Goal: Complete application form

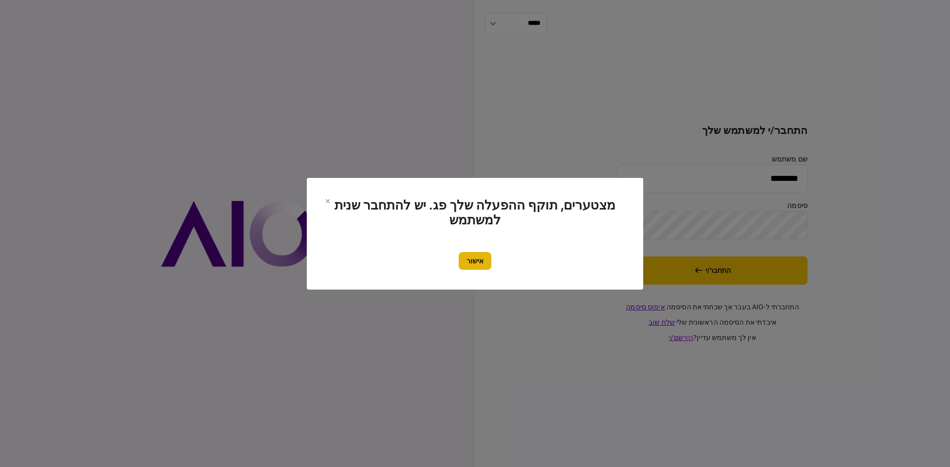
click at [471, 260] on button "אישור" at bounding box center [475, 261] width 33 height 18
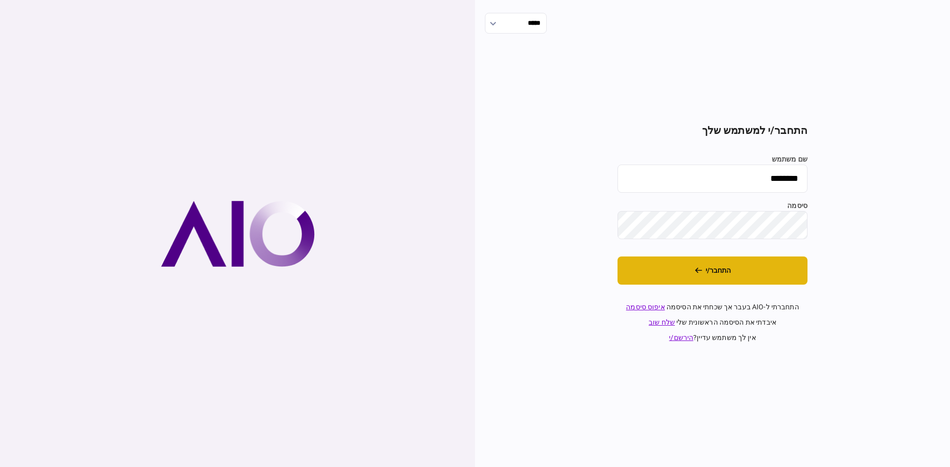
click at [657, 266] on button "התחבר/י" at bounding box center [712, 271] width 190 height 28
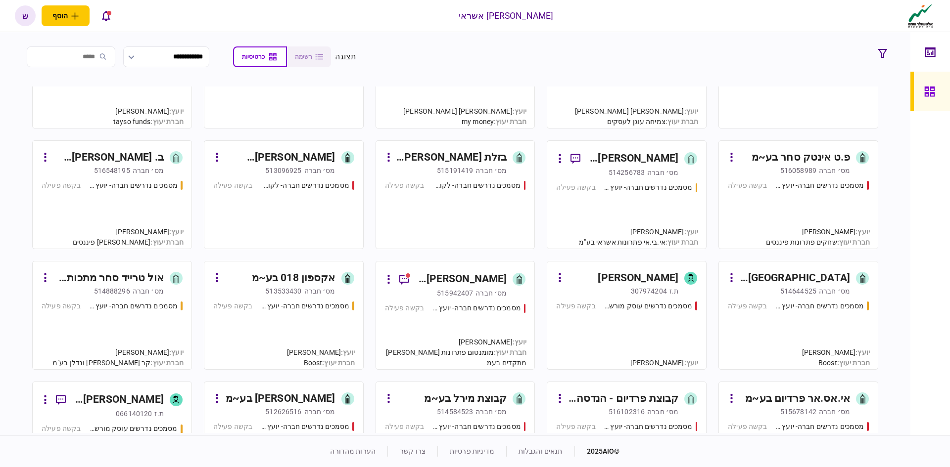
scroll to position [198, 0]
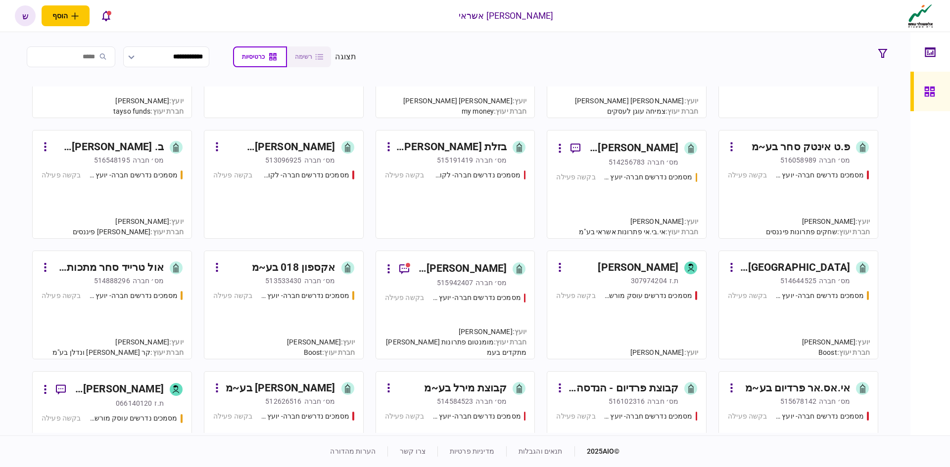
click at [467, 264] on div "[PERSON_NAME] ימין ניהול וביצוע פרויקטים בע~מ" at bounding box center [462, 269] width 90 height 16
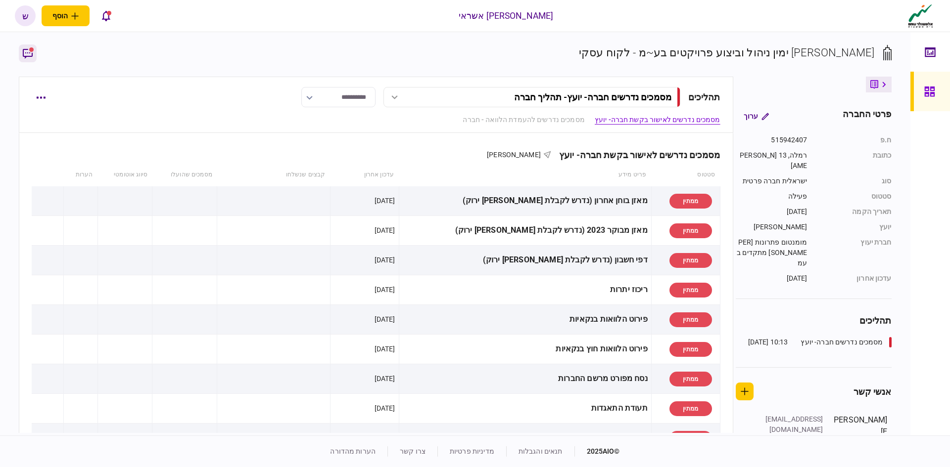
click at [29, 52] on icon "button" at bounding box center [28, 53] width 12 height 12
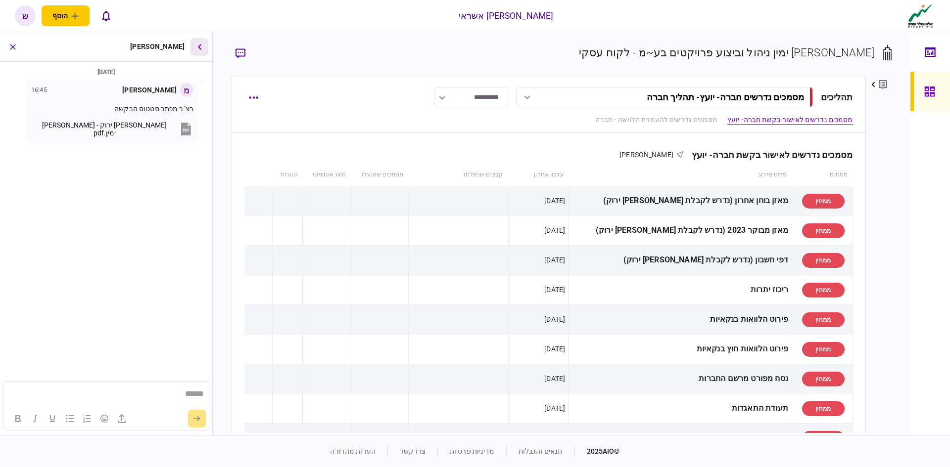
click at [193, 48] on button "button" at bounding box center [199, 47] width 18 height 18
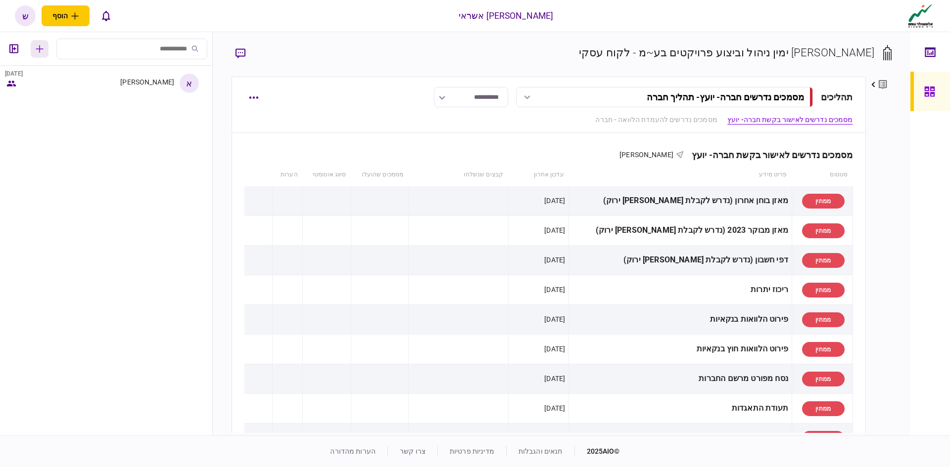
click at [35, 44] on button "button" at bounding box center [40, 49] width 18 height 18
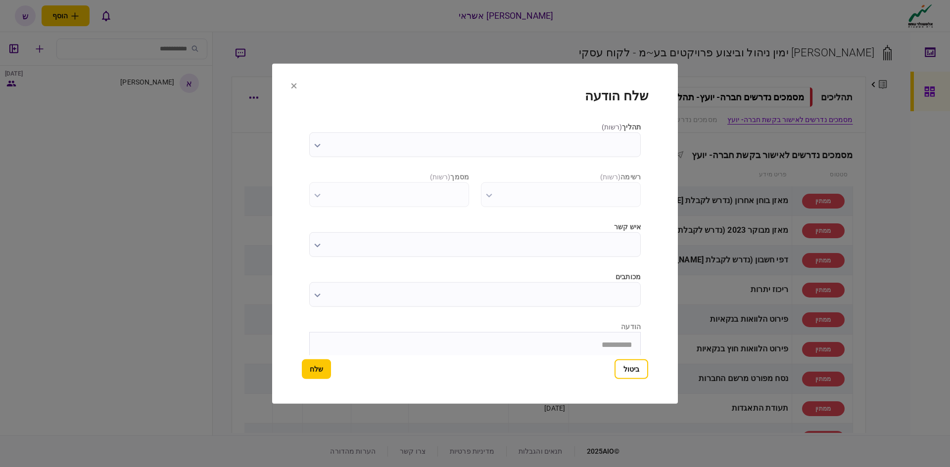
click at [518, 144] on input "תהליך ( רשות )" at bounding box center [474, 144] width 331 height 25
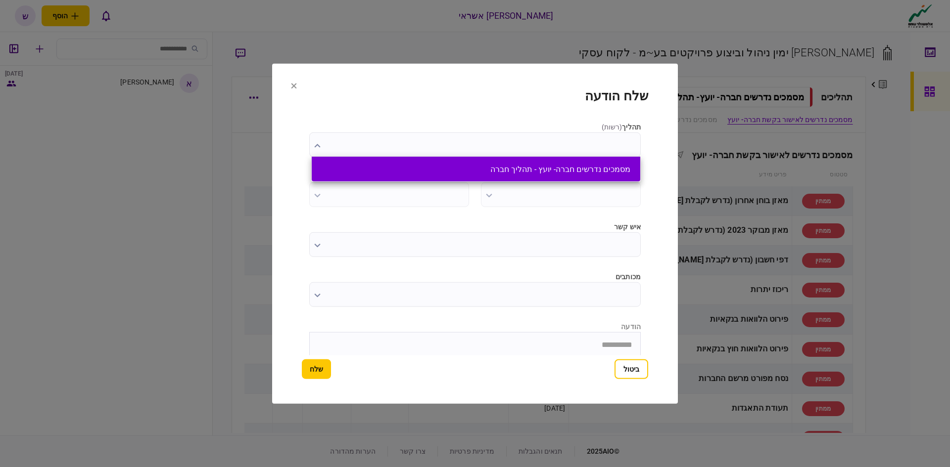
click at [511, 173] on button "מסמכים נדרשים חברה- יועץ - תהליך חברה" at bounding box center [476, 169] width 309 height 9
type input "**********"
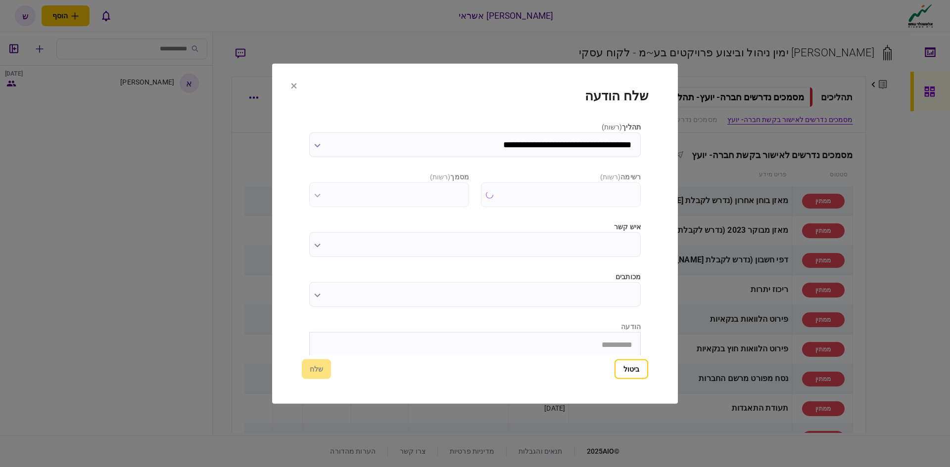
type input "**********"
type input "********"
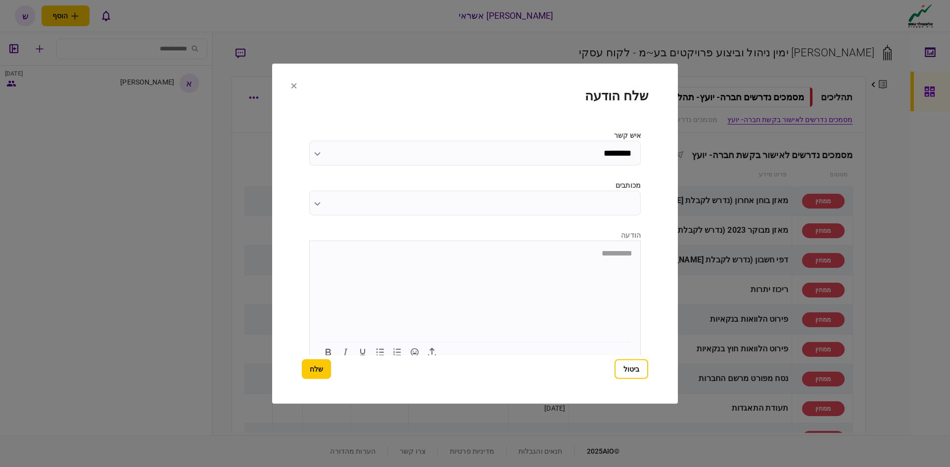
scroll to position [100, 0]
click at [435, 339] on icon "button" at bounding box center [432, 344] width 12 height 12
click at [318, 372] on button "שלח" at bounding box center [316, 370] width 29 height 20
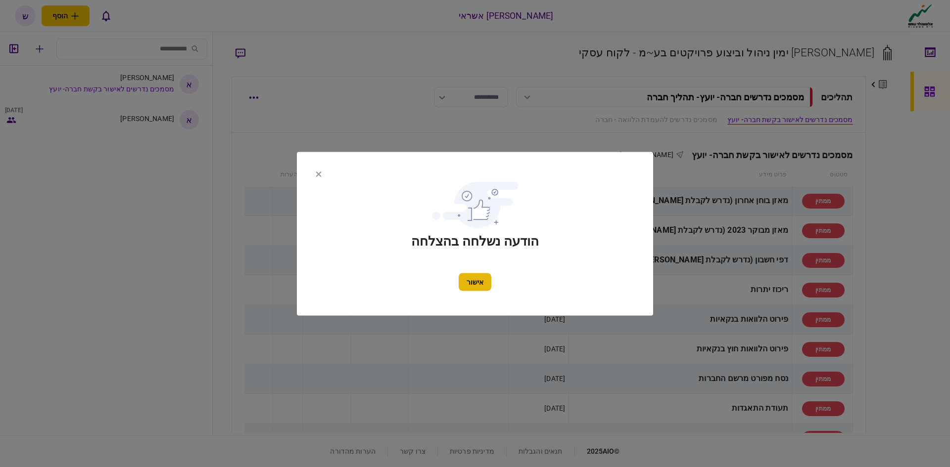
click at [467, 277] on button "אישור" at bounding box center [475, 282] width 33 height 18
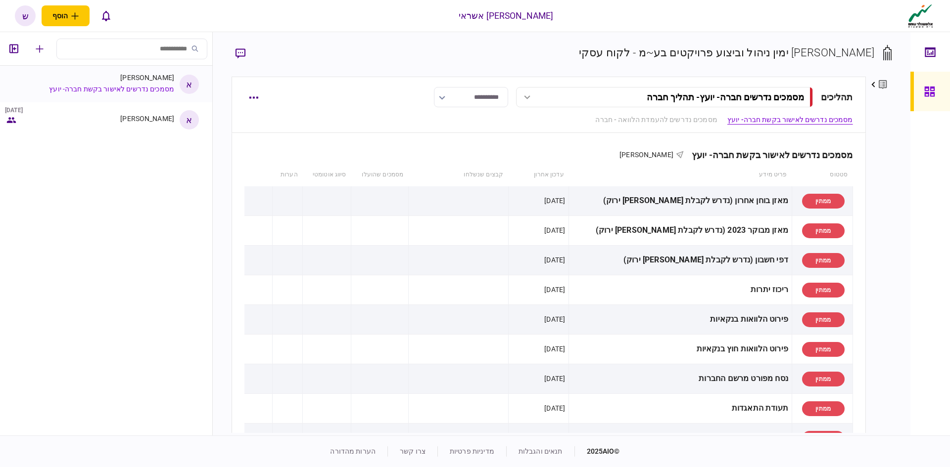
click at [140, 74] on div "[PERSON_NAME]" at bounding box center [115, 78] width 118 height 8
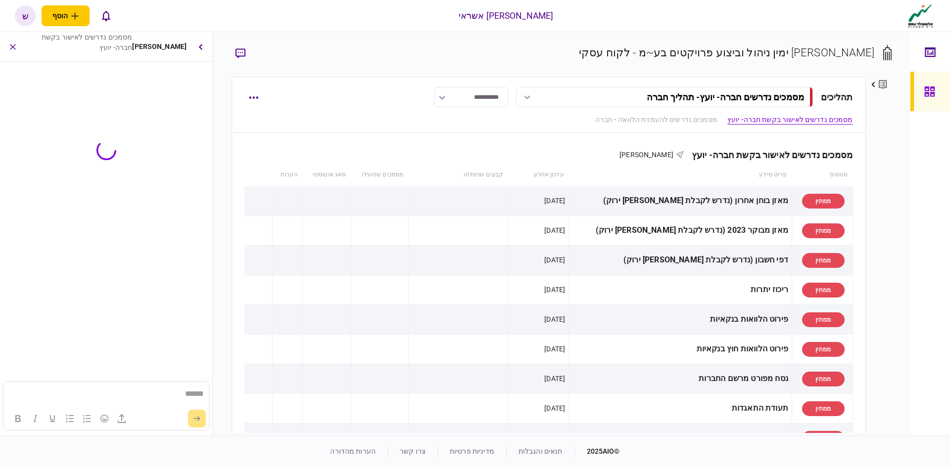
scroll to position [0, 0]
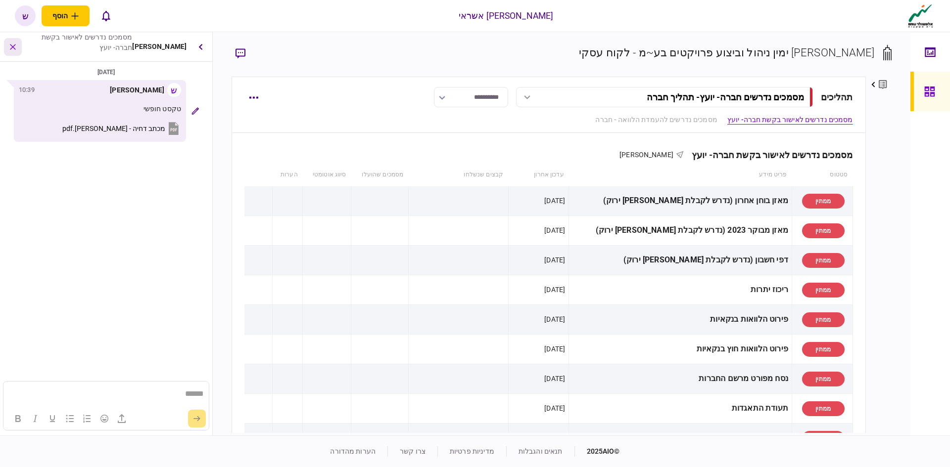
click at [8, 42] on button "button" at bounding box center [13, 47] width 18 height 18
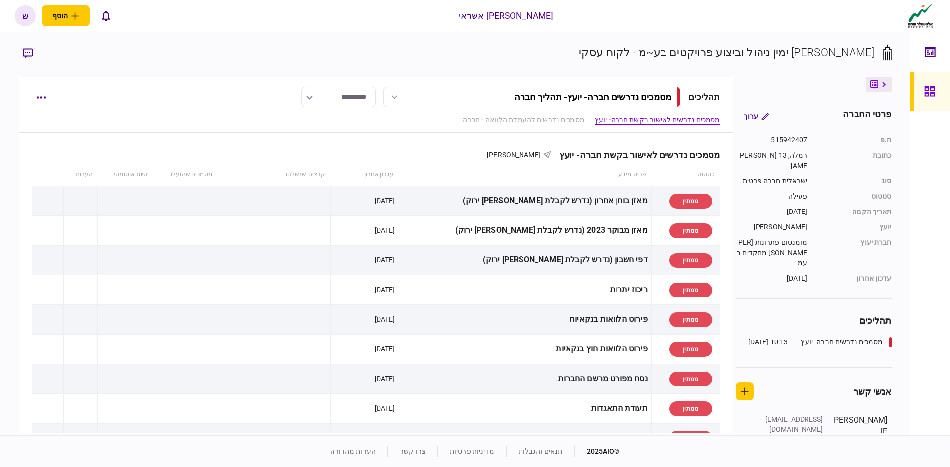
click at [931, 86] on icon at bounding box center [929, 91] width 11 height 11
